Goal: Find specific page/section: Find specific page/section

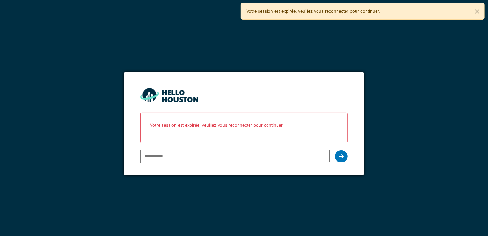
click at [199, 156] on input "email" at bounding box center [234, 157] width 189 height 14
type input "**********"
click at [342, 156] on icon at bounding box center [341, 156] width 5 height 5
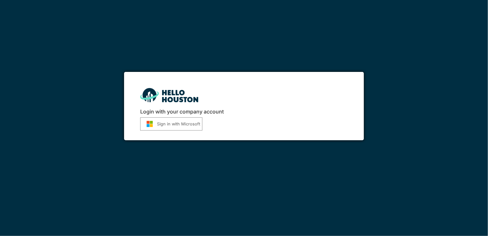
click at [160, 120] on button "Sign in with Microsoft" at bounding box center [171, 123] width 62 height 13
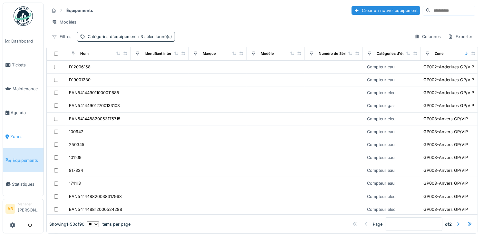
click at [12, 133] on span "Zones" at bounding box center [25, 136] width 31 height 6
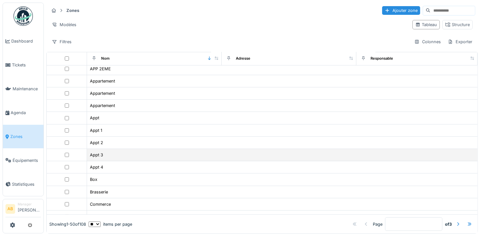
scroll to position [161, 0]
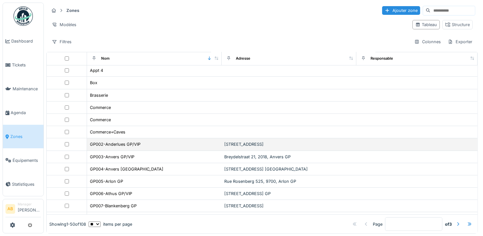
click at [122, 144] on td "GP002-Anderlues GP/VIP" at bounding box center [154, 144] width 135 height 12
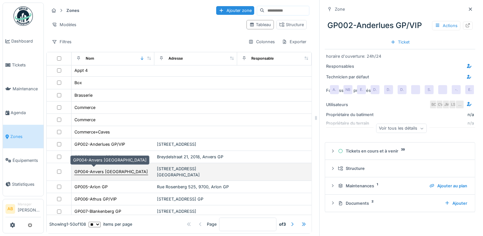
click at [106, 169] on div "GP004-Anvers [GEOGRAPHIC_DATA]" at bounding box center [110, 172] width 73 height 6
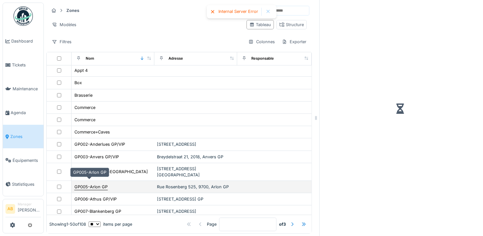
click at [99, 184] on div "GP005-Arlon GP" at bounding box center [90, 187] width 33 height 6
click at [102, 184] on div "GP005-Arlon GP" at bounding box center [90, 187] width 33 height 6
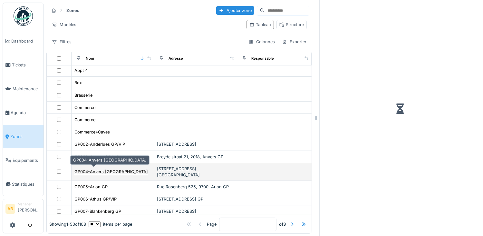
click at [100, 171] on div "GP004-Anvers RENO" at bounding box center [110, 172] width 73 height 6
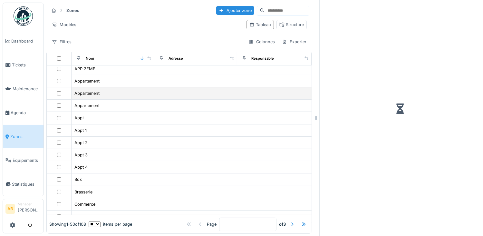
scroll to position [97, 0]
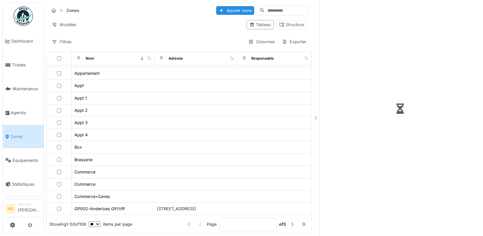
click at [18, 129] on link "Zones" at bounding box center [23, 137] width 41 height 24
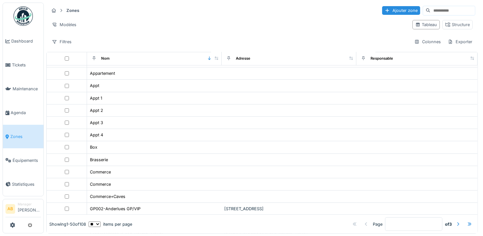
scroll to position [161, 0]
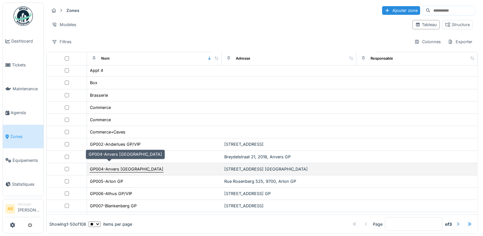
click at [116, 166] on div "GP004-Anvers RENO" at bounding box center [126, 169] width 73 height 6
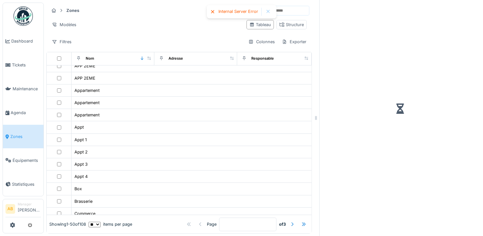
scroll to position [64, 0]
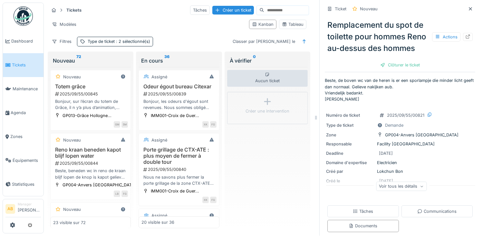
scroll to position [159, 0]
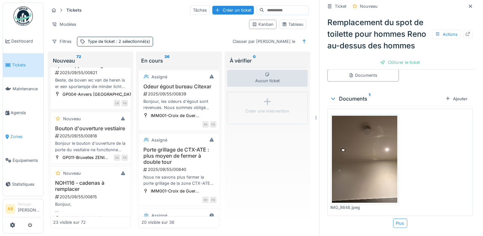
click at [19, 135] on span "Zones" at bounding box center [25, 136] width 31 height 6
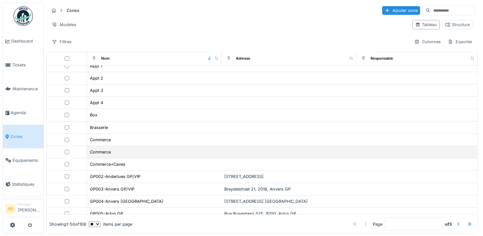
scroll to position [193, 0]
